Goal: Use online tool/utility: Use online tool/utility

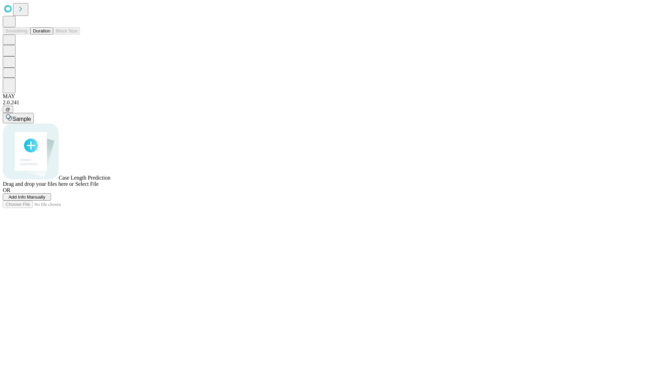
click at [99, 187] on span "Select File" at bounding box center [86, 184] width 23 height 6
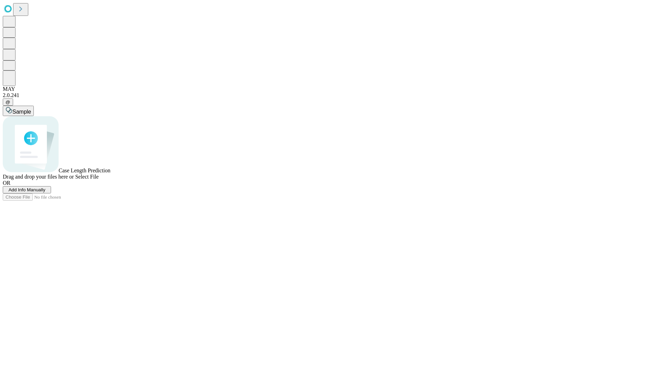
click at [99, 179] on span "Select File" at bounding box center [86, 177] width 23 height 6
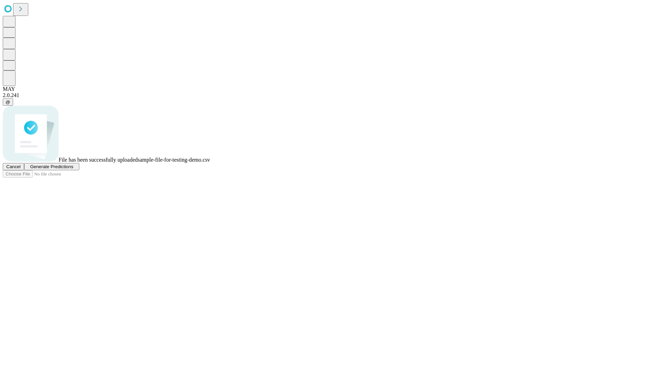
click at [73, 169] on span "Generate Predictions" at bounding box center [51, 166] width 43 height 5
